Goal: Find specific page/section: Find specific page/section

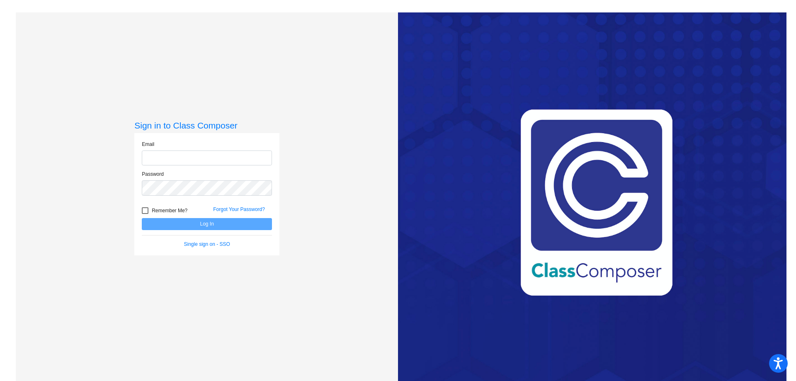
type input "[EMAIL_ADDRESS][PERSON_NAME][DOMAIN_NAME]"
click at [228, 226] on button "Log In" at bounding box center [207, 224] width 130 height 12
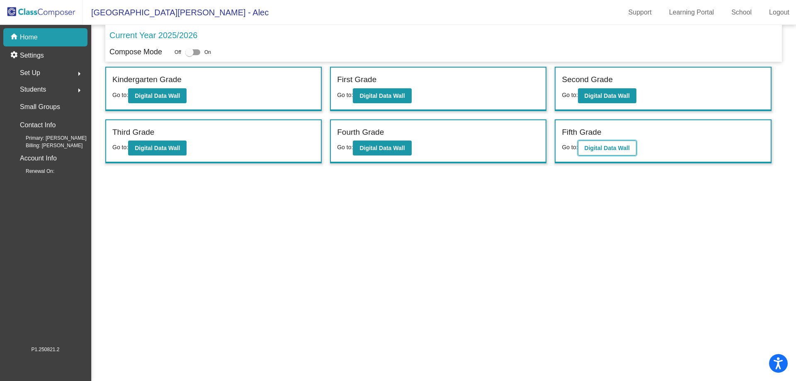
click at [607, 147] on b "Digital Data Wall" at bounding box center [607, 148] width 45 height 7
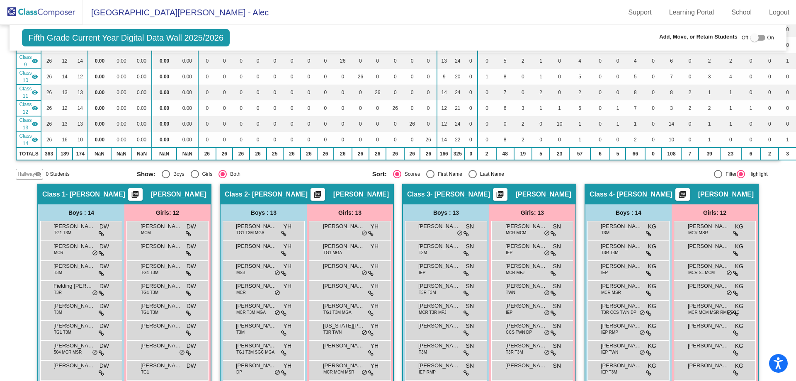
scroll to position [1050, 0]
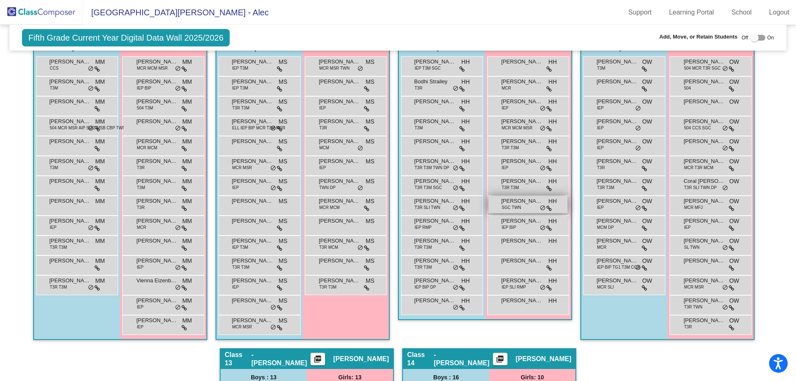
click at [521, 204] on span "[PERSON_NAME]" at bounding box center [521, 201] width 41 height 8
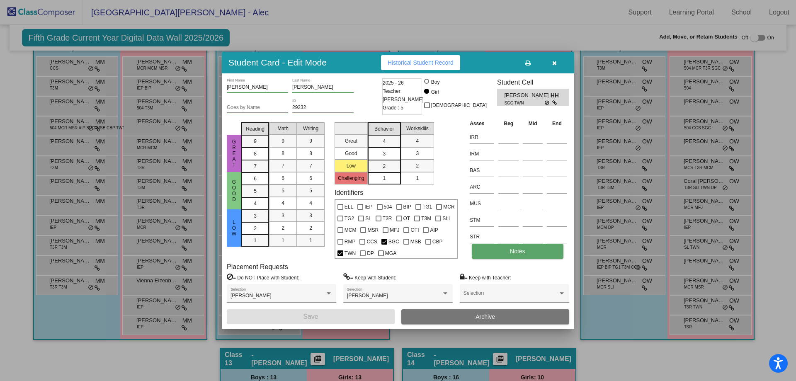
click at [516, 256] on button "Notes" at bounding box center [517, 251] width 91 height 15
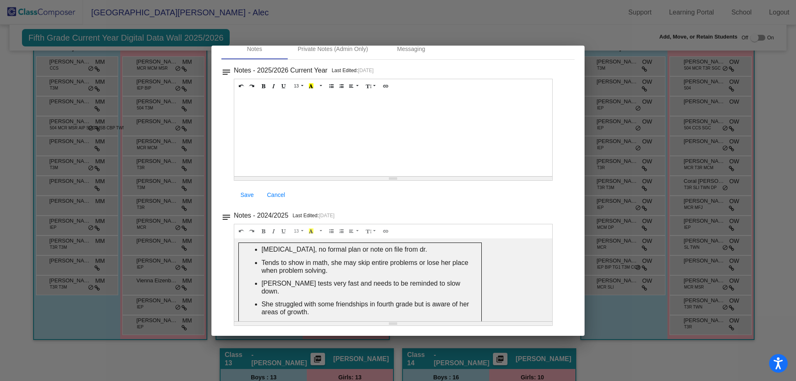
scroll to position [12, 0]
